Goal: Transaction & Acquisition: Purchase product/service

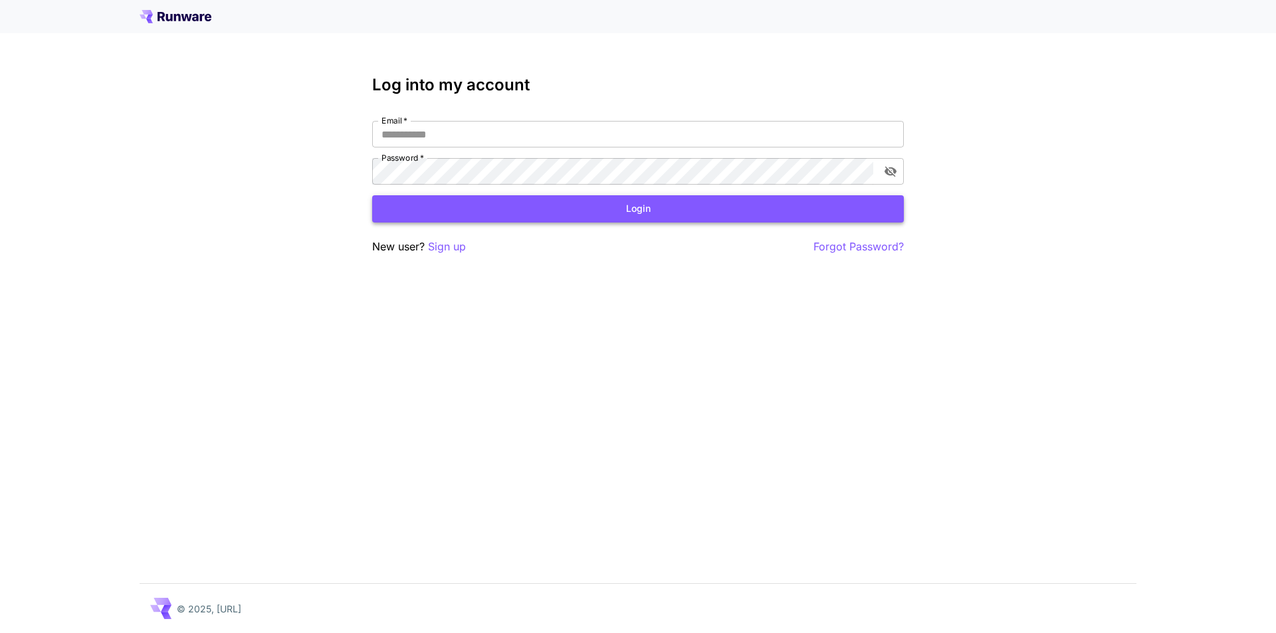
type input "**********"
click at [668, 210] on button "Login" at bounding box center [638, 208] width 532 height 27
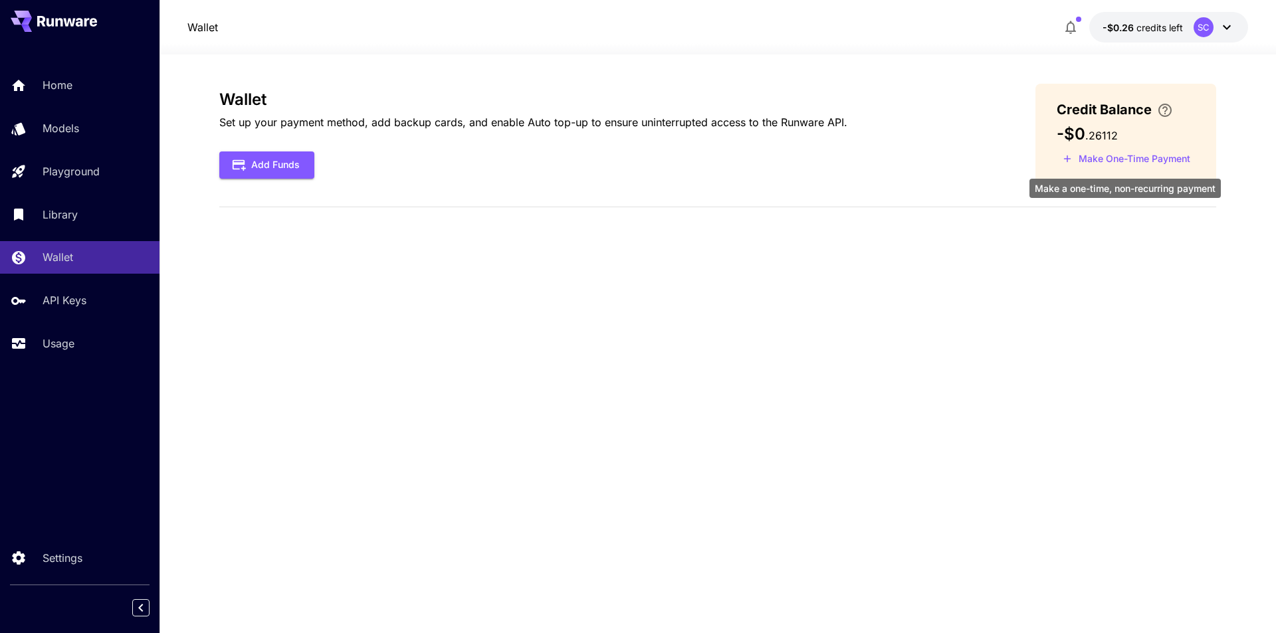
click at [1118, 157] on button "Make One-Time Payment" at bounding box center [1126, 159] width 140 height 21
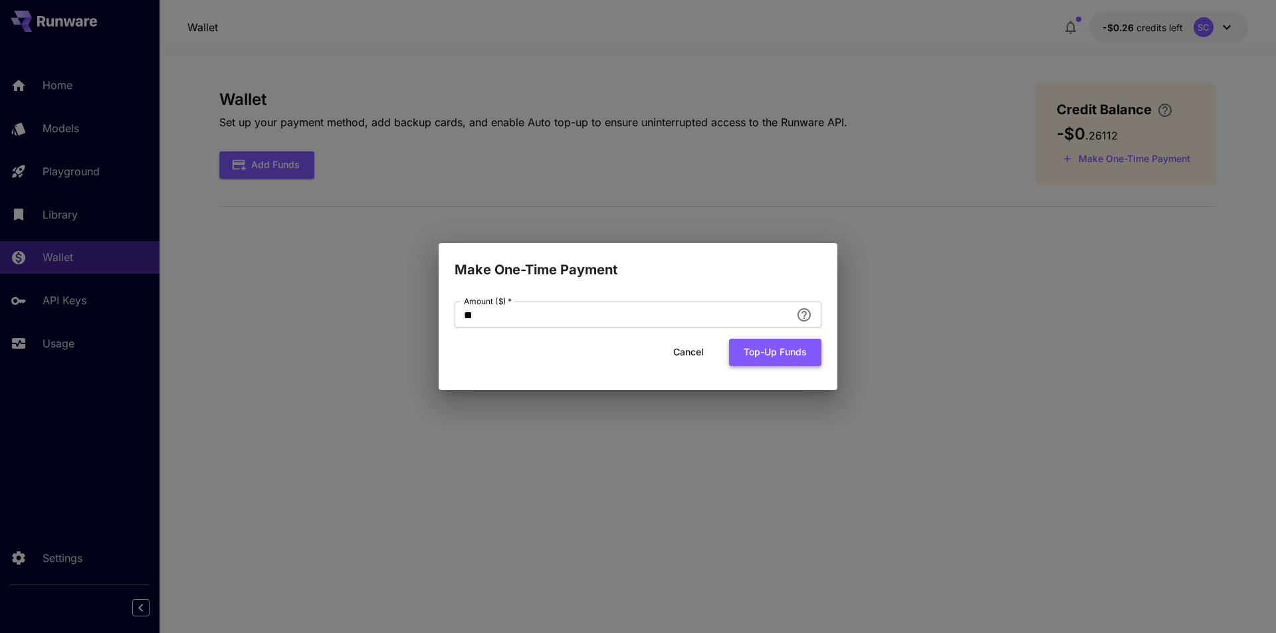
click at [787, 352] on button "Top-up funds" at bounding box center [775, 352] width 92 height 27
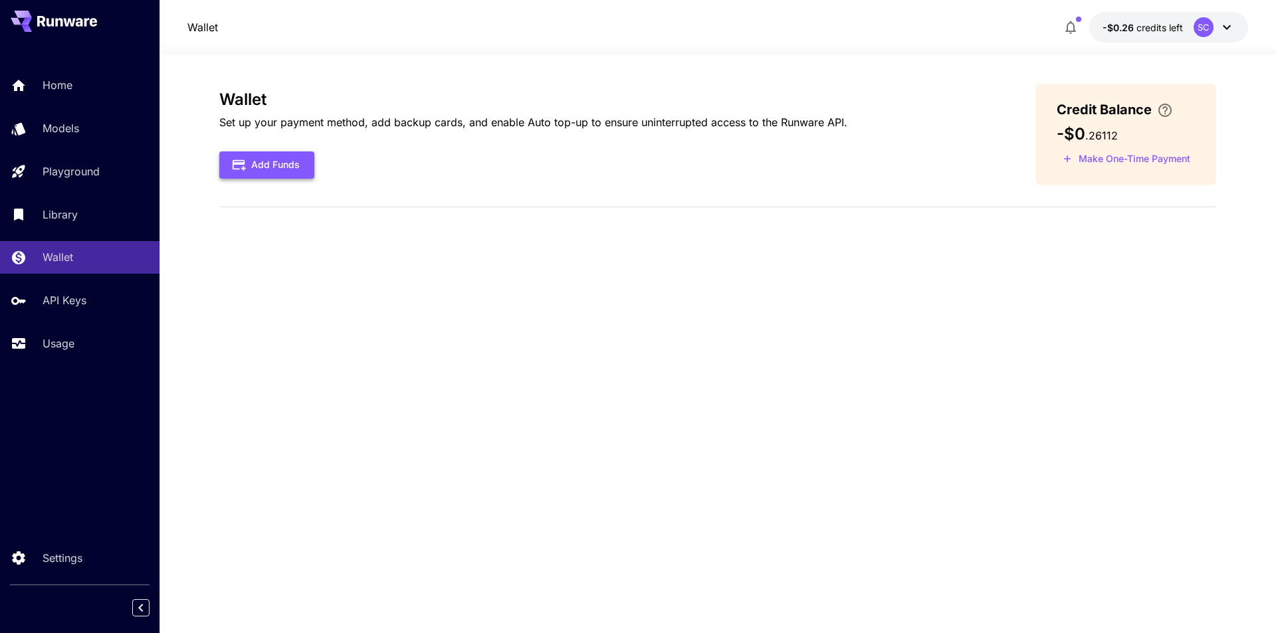
click at [294, 173] on button "Add Funds" at bounding box center [266, 164] width 95 height 27
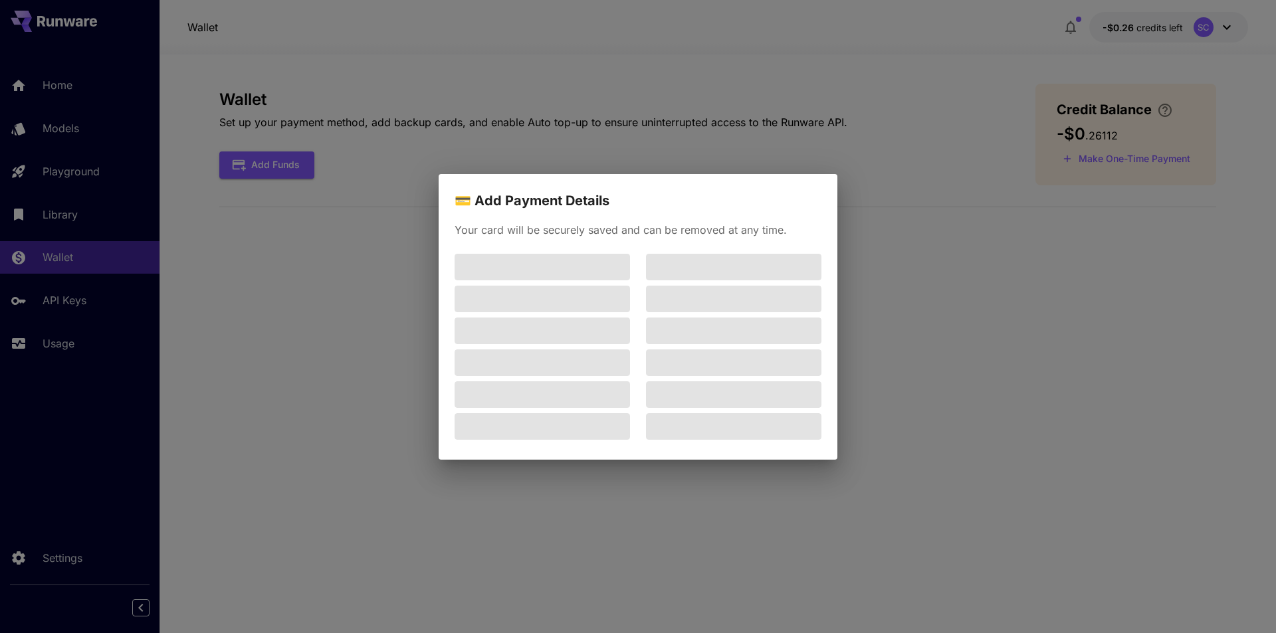
click at [1016, 328] on div "💳 Add Payment Details Your card will be securely saved and can be removed at an…" at bounding box center [638, 316] width 1276 height 633
